Goal: Information Seeking & Learning: Learn about a topic

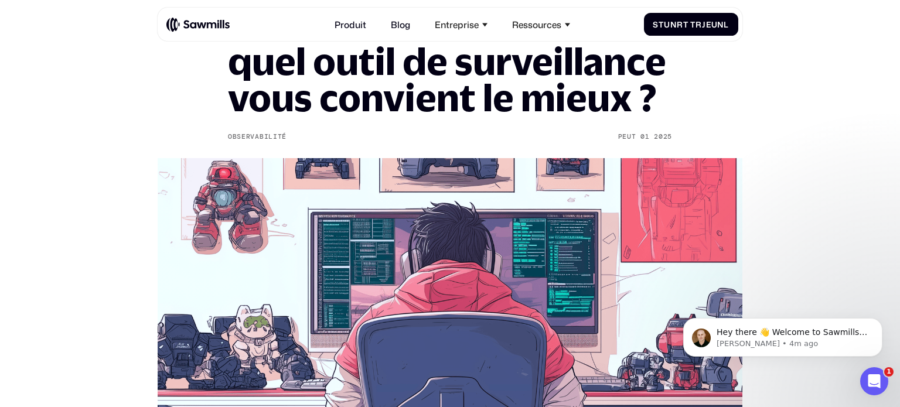
scroll to position [120, 0]
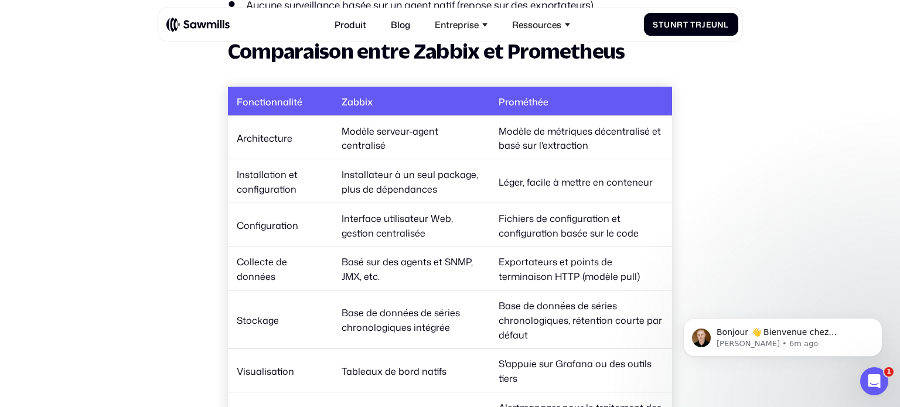
scroll to position [1749, 0]
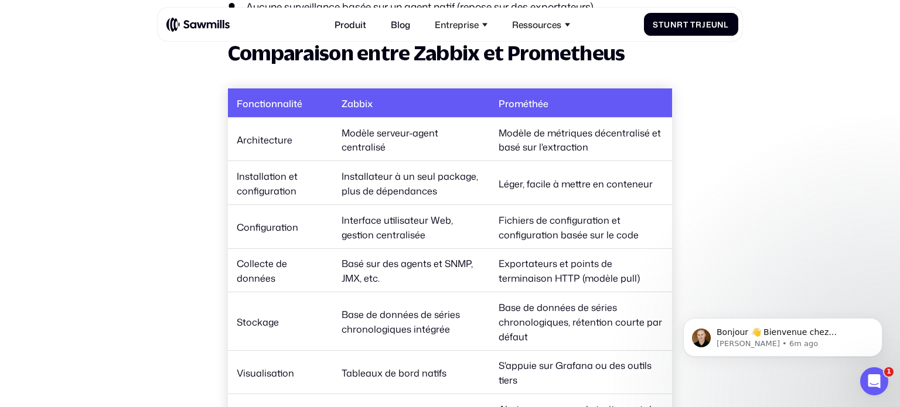
drag, startPoint x: 444, startPoint y: 101, endPoint x: 429, endPoint y: 101, distance: 15.2
click at [429, 101] on th "Zabbix" at bounding box center [411, 103] width 157 height 29
click at [455, 171] on font "Installateur à un seul package, plus de dépendances" at bounding box center [410, 184] width 137 height 28
click at [464, 146] on td "Modèle serveur-agent centralisé" at bounding box center [411, 139] width 157 height 44
click at [437, 140] on td "Modèle serveur-agent centralisé" at bounding box center [411, 139] width 157 height 44
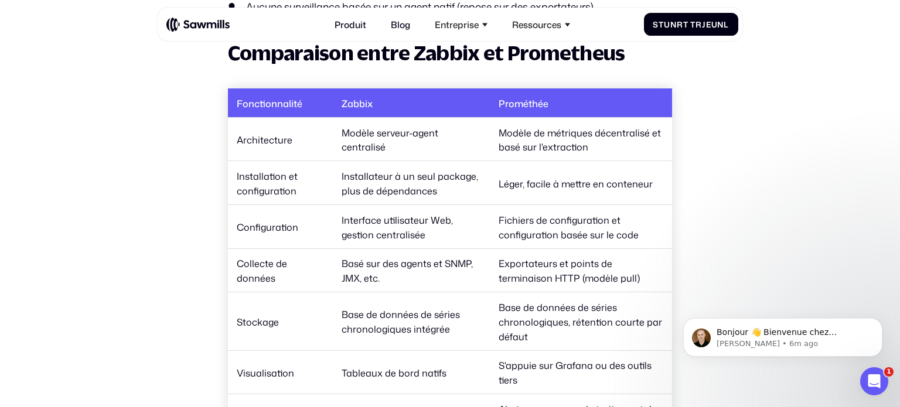
click at [437, 140] on td "Modèle serveur-agent centralisé" at bounding box center [411, 139] width 157 height 44
click at [429, 131] on font "Modèle serveur-agent centralisé" at bounding box center [390, 140] width 97 height 28
click at [421, 136] on font "Modèle serveur-agent centralisé" at bounding box center [390, 140] width 97 height 28
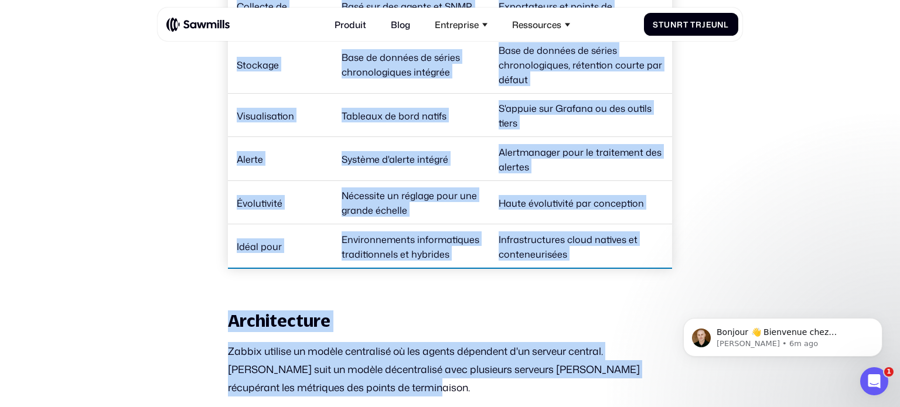
scroll to position [2010, 0]
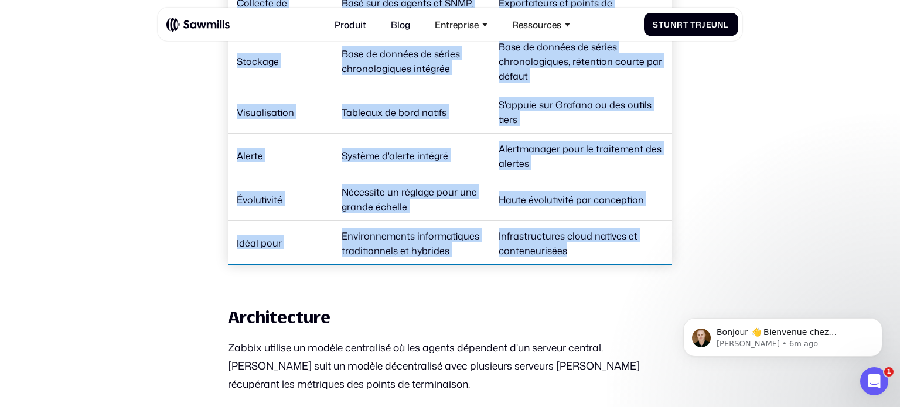
drag, startPoint x: 238, startPoint y: 99, endPoint x: 616, endPoint y: 258, distance: 409.6
click at [616, 258] on table "Fonctionnalité Zabbix Prométhée Architecture Modèle serveur-agent centralisé Mo…" at bounding box center [450, 47] width 444 height 438
copy table "Loremipsumdolo Sitame Consectet Adipiscingel Seddoe tempori-utlab etdolorema Al…"
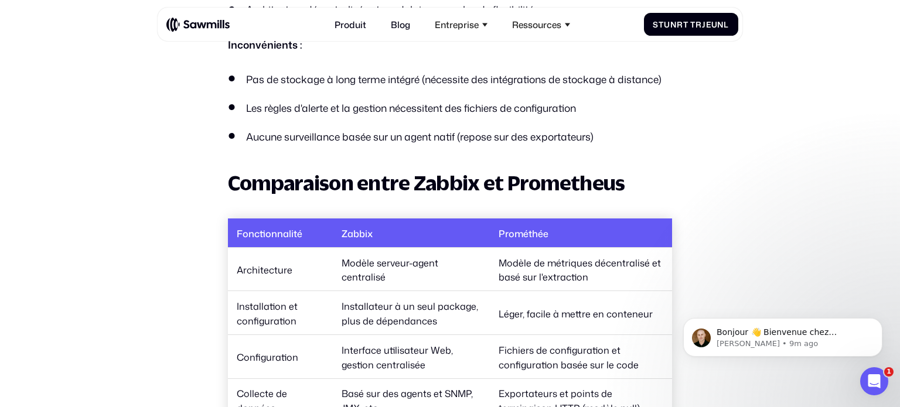
scroll to position [1623, 0]
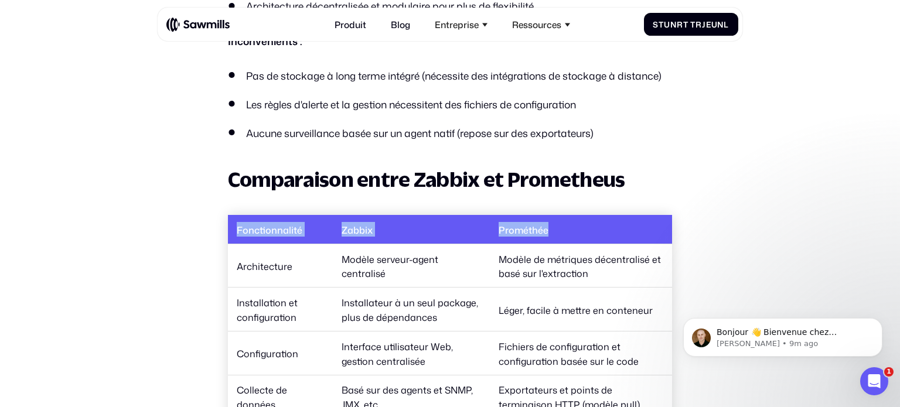
drag, startPoint x: 239, startPoint y: 227, endPoint x: 560, endPoint y: 234, distance: 321.3
click at [560, 234] on tr "Fonctionnalité Zabbix Prométhée" at bounding box center [450, 229] width 444 height 29
copy tr "Fonctionnalité Zabbix Prométhée"
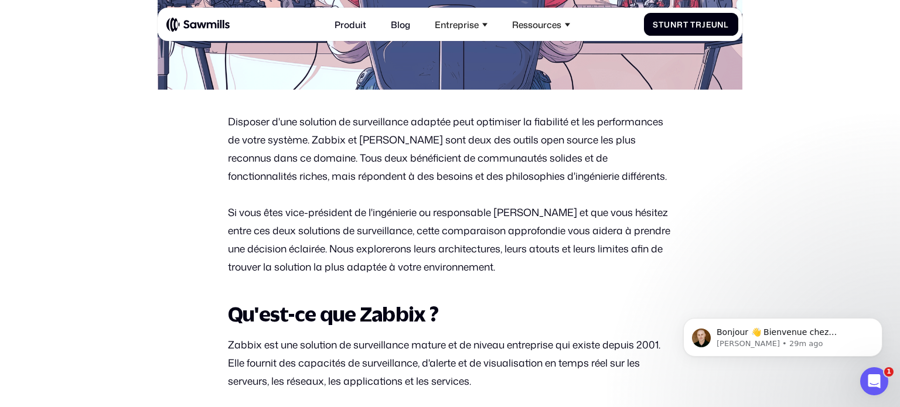
scroll to position [492, 0]
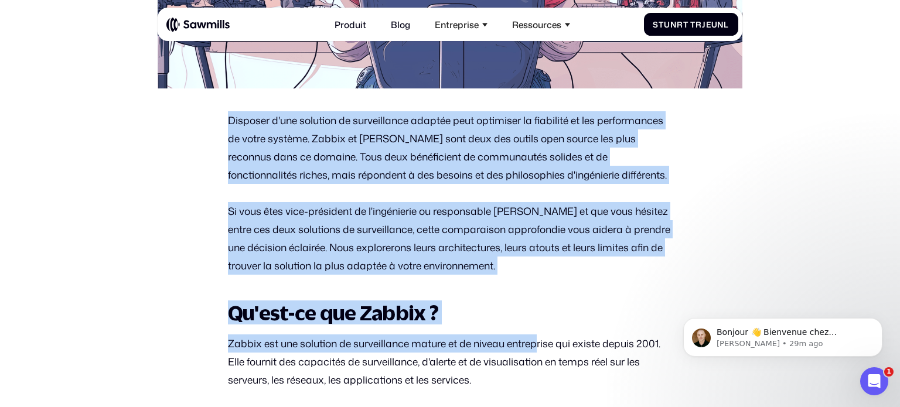
drag, startPoint x: 232, startPoint y: 120, endPoint x: 539, endPoint y: 341, distance: 378.9
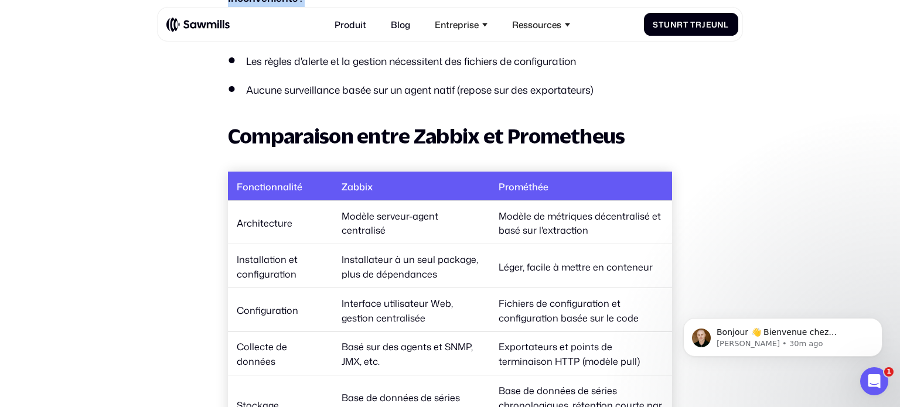
scroll to position [1651, 0]
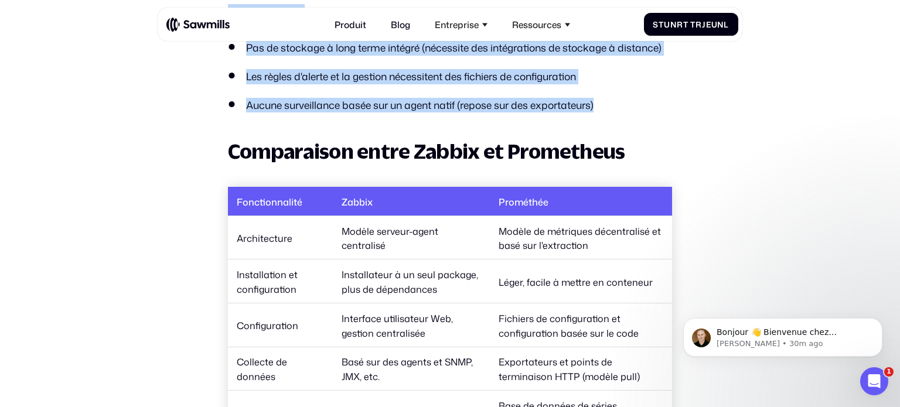
drag, startPoint x: 230, startPoint y: 117, endPoint x: 623, endPoint y: 107, distance: 393.5
copy div "Loremips d'sit ametcons ad elitseddoeiu tempori utla etdolorem al enimadmin ve …"
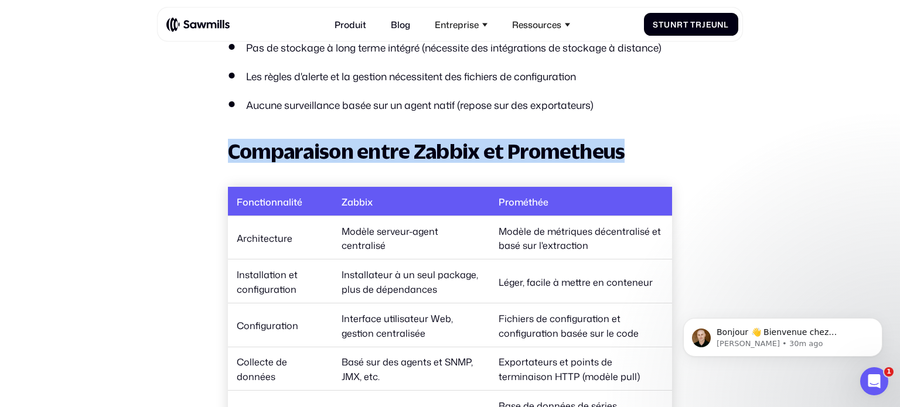
drag, startPoint x: 230, startPoint y: 152, endPoint x: 616, endPoint y: 138, distance: 385.4
copy font "Comparaison entre Zabbix et Prometheus"
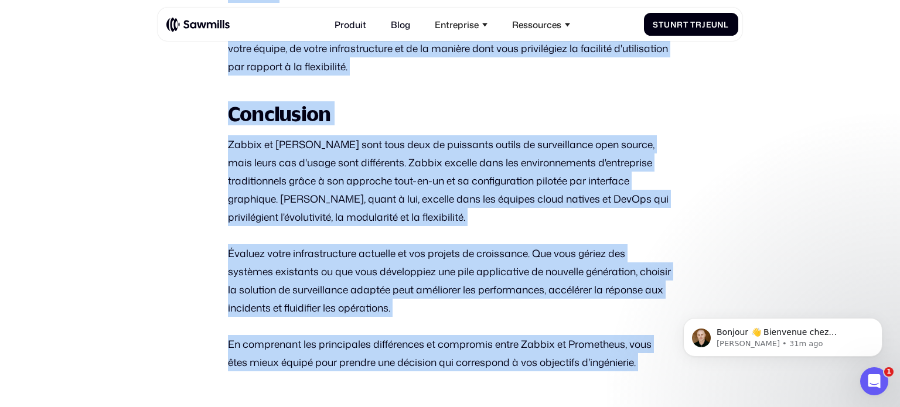
scroll to position [4561, 0]
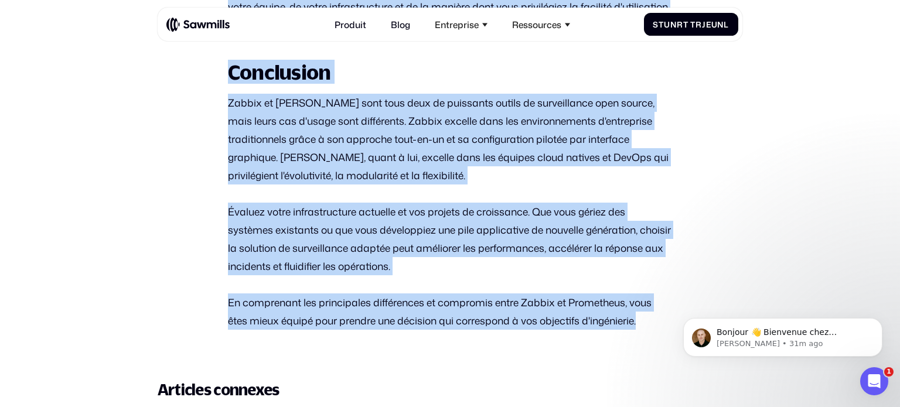
drag, startPoint x: 230, startPoint y: 88, endPoint x: 648, endPoint y: 331, distance: 484.1
copy div "Loremipsumdo Sitame consect ad elitse doeiusmodt in utl etdolo magnaaliq e'ad m…"
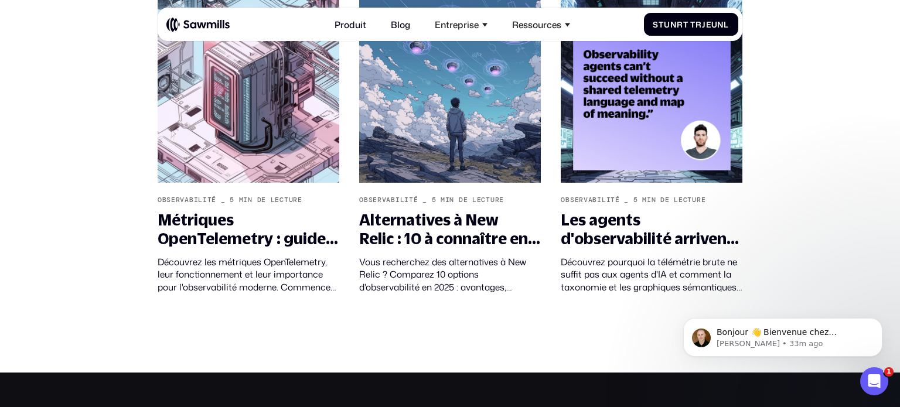
scroll to position [4987, 0]
